Goal: Understand process/instructions: Learn how to perform a task or action

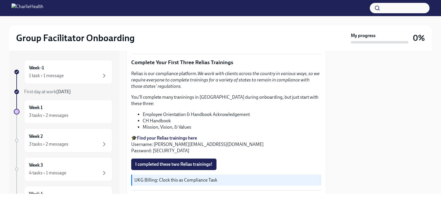
scroll to position [632, 0]
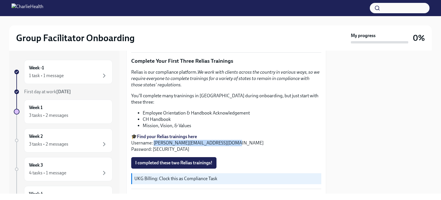
drag, startPoint x: 154, startPoint y: 133, endPoint x: 222, endPoint y: 135, distance: 67.9
click at [222, 135] on p "🎓 Find your Relias trainings here Username: [PERSON_NAME][EMAIL_ADDRESS][DOMAIN…" at bounding box center [226, 142] width 190 height 19
copy p "[EMAIL_ADDRESS][PERSON_NAME][DOMAIN_NAME]"
click at [158, 134] on strong "Find your Relias trainings here" at bounding box center [167, 136] width 60 height 5
click at [202, 99] on div "Relias is our compliance platform. We work with clients across the country in v…" at bounding box center [226, 110] width 190 height 83
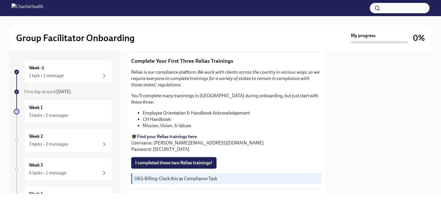
click at [172, 160] on span "I completed these two Relias trainings!" at bounding box center [173, 163] width 77 height 6
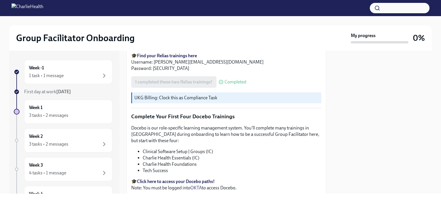
scroll to position [718, 0]
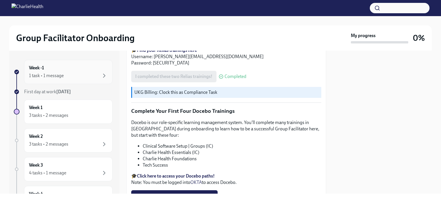
click at [68, 69] on div "Week -1 1 task • 1 message" at bounding box center [68, 72] width 79 height 14
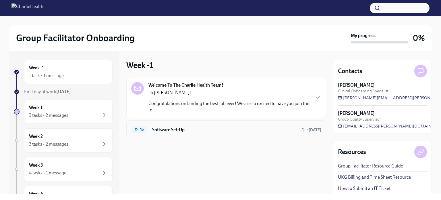
click at [163, 129] on h6 "Software Set-Up" at bounding box center [224, 129] width 145 height 6
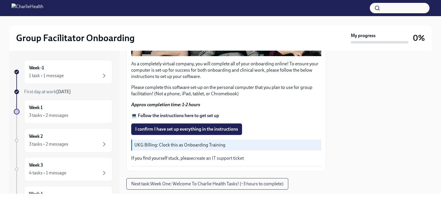
scroll to position [201, 0]
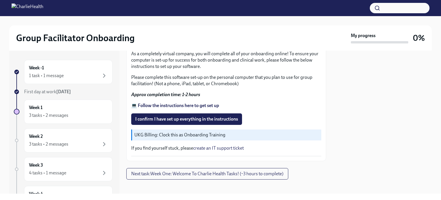
click at [188, 103] on strong "💻 Follow the instructions here to get set up" at bounding box center [175, 105] width 88 height 5
click at [53, 112] on div "3 tasks • 2 messages" at bounding box center [48, 115] width 39 height 6
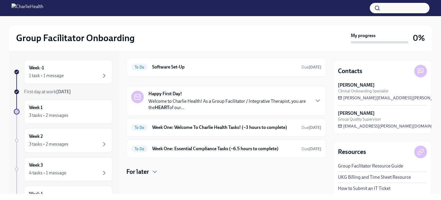
scroll to position [14, 0]
